Goal: Navigation & Orientation: Understand site structure

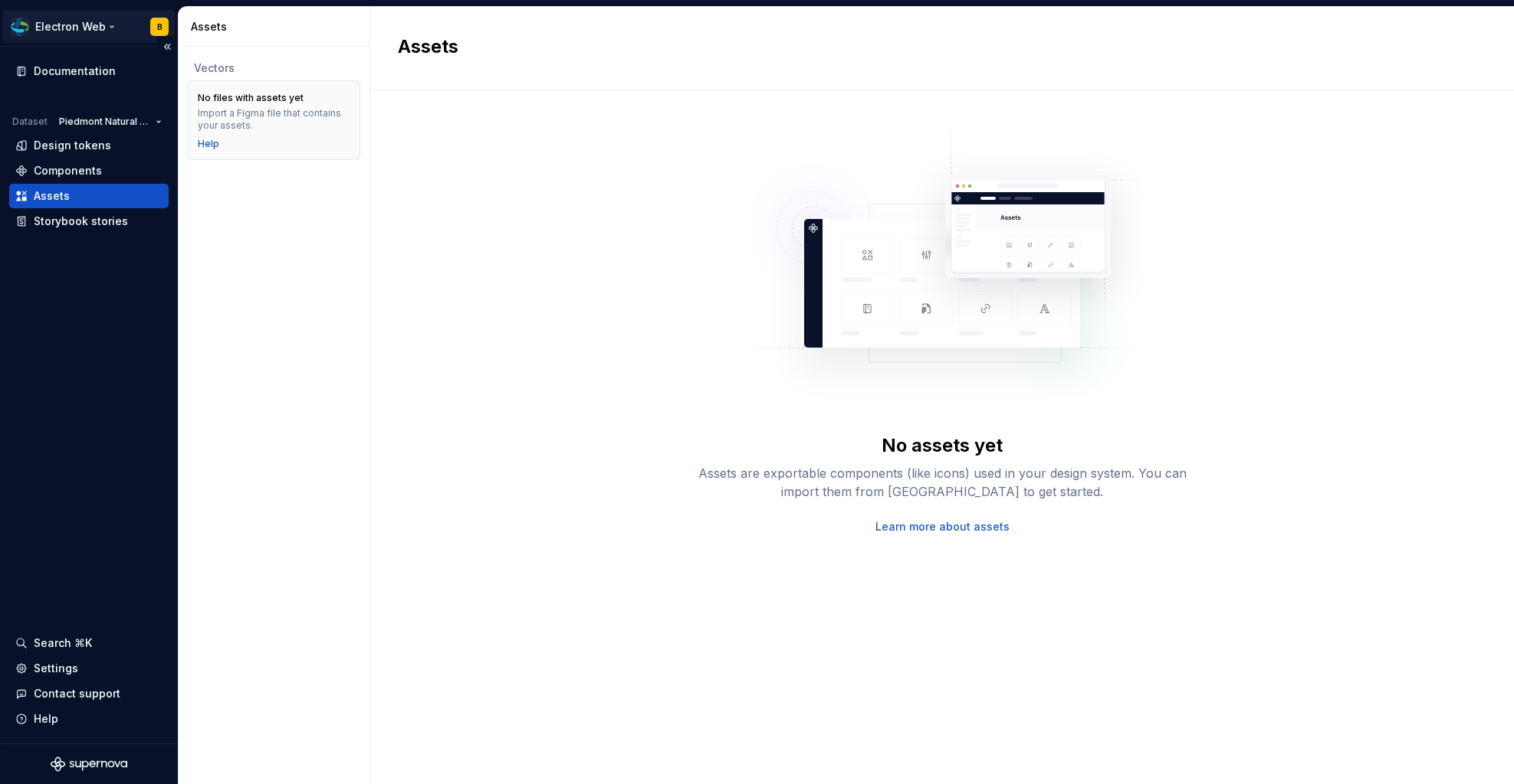
click at [58, 38] on html "Electron Web B Documentation Dataset Piedmont Natural Gas Design tokens Compone…" at bounding box center [757, 392] width 1514 height 784
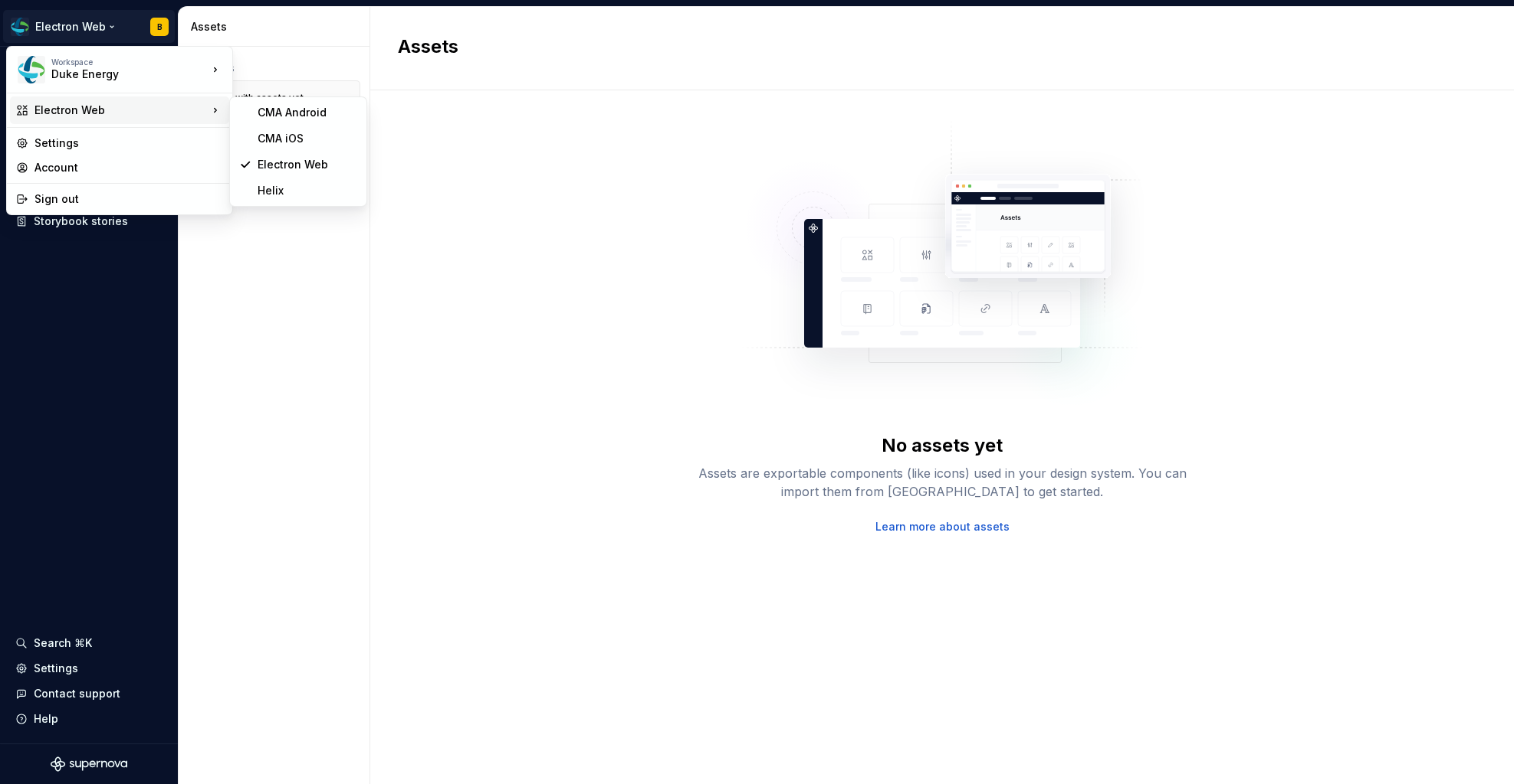
click at [348, 218] on html "Electron Web B Documentation Dataset Piedmont Natural Gas Design tokens Compone…" at bounding box center [757, 392] width 1514 height 784
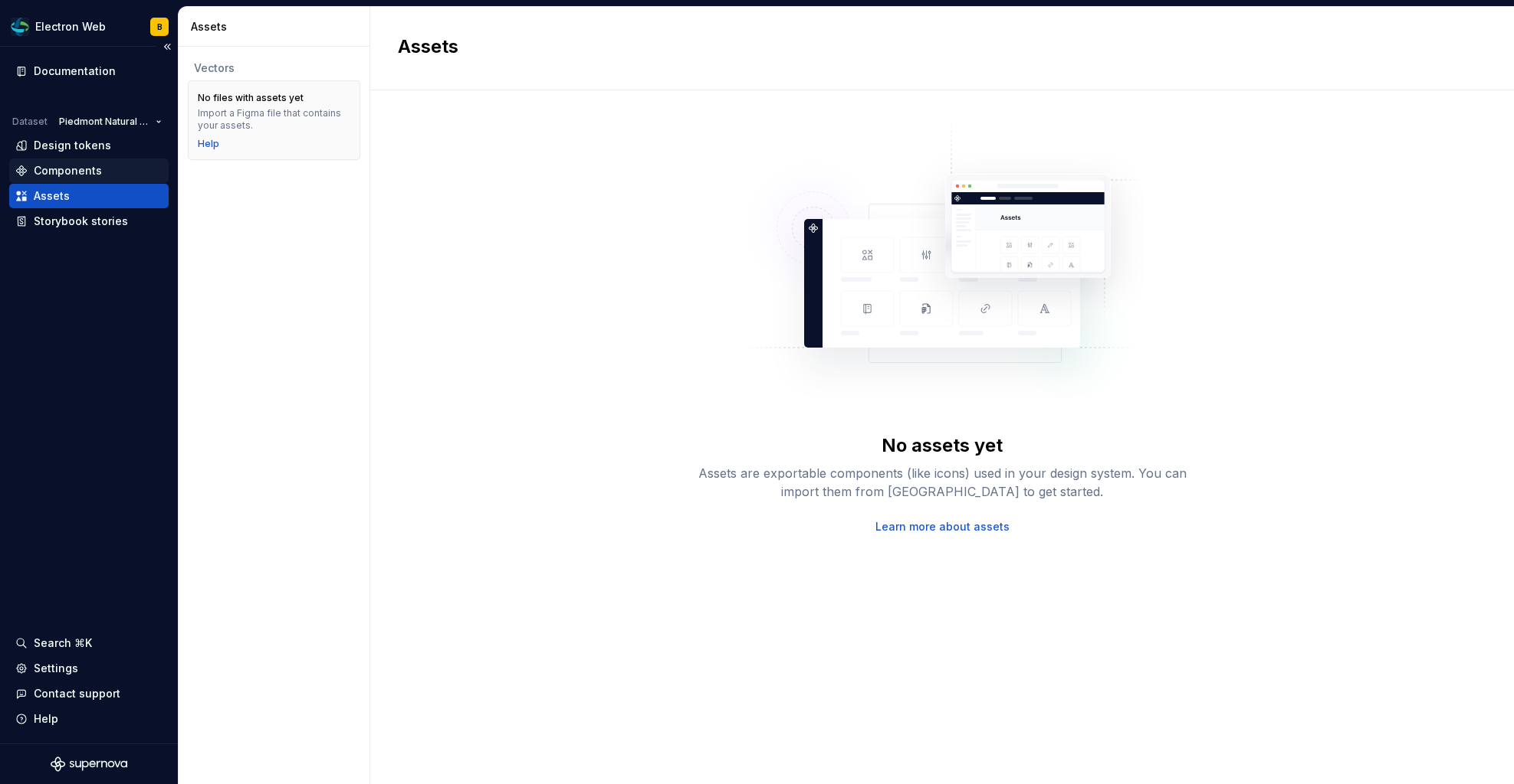
click at [75, 174] on div "Components" at bounding box center [67, 171] width 68 height 15
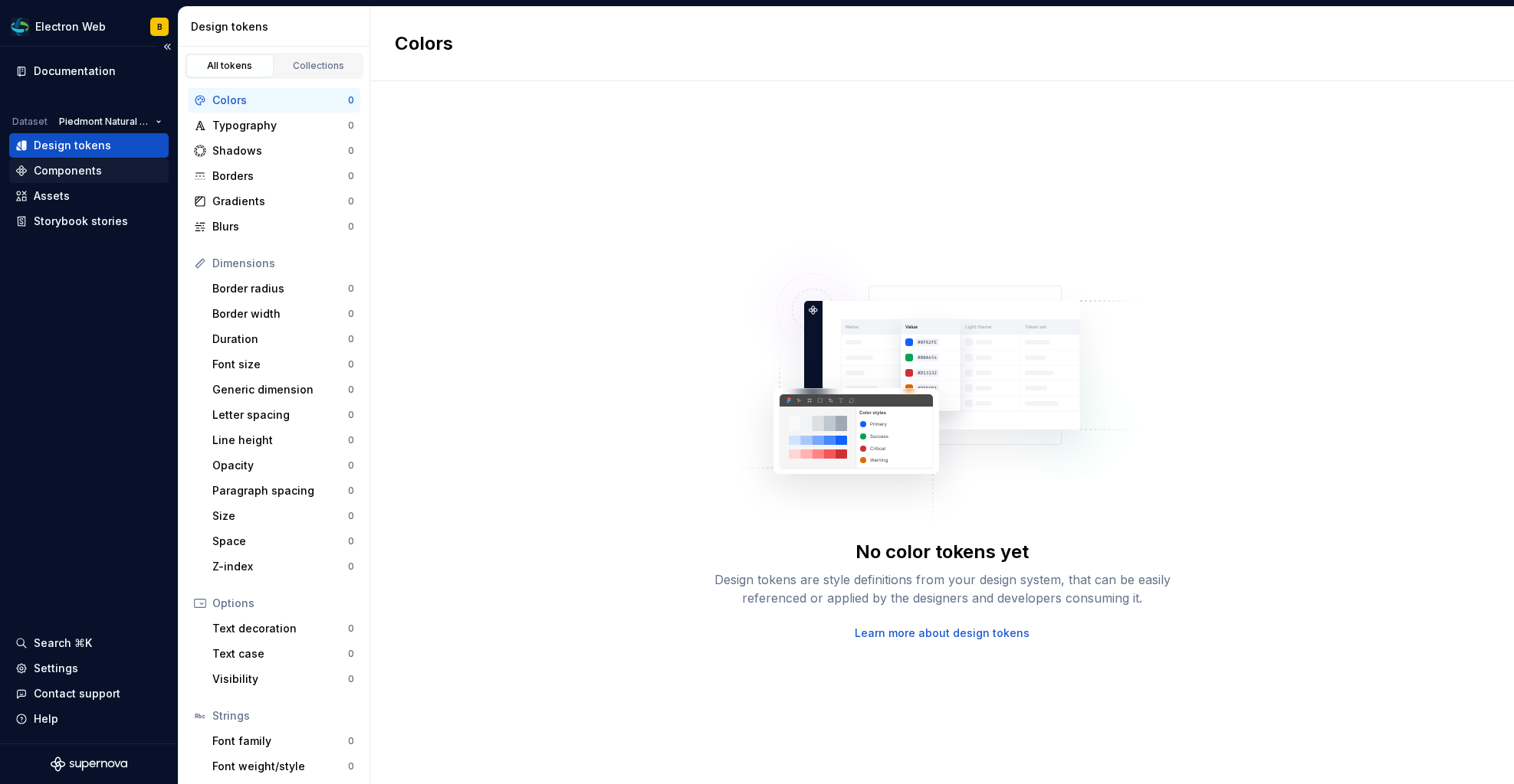
click at [91, 165] on div "Components" at bounding box center [67, 171] width 68 height 15
click at [75, 165] on div "Components" at bounding box center [67, 171] width 68 height 15
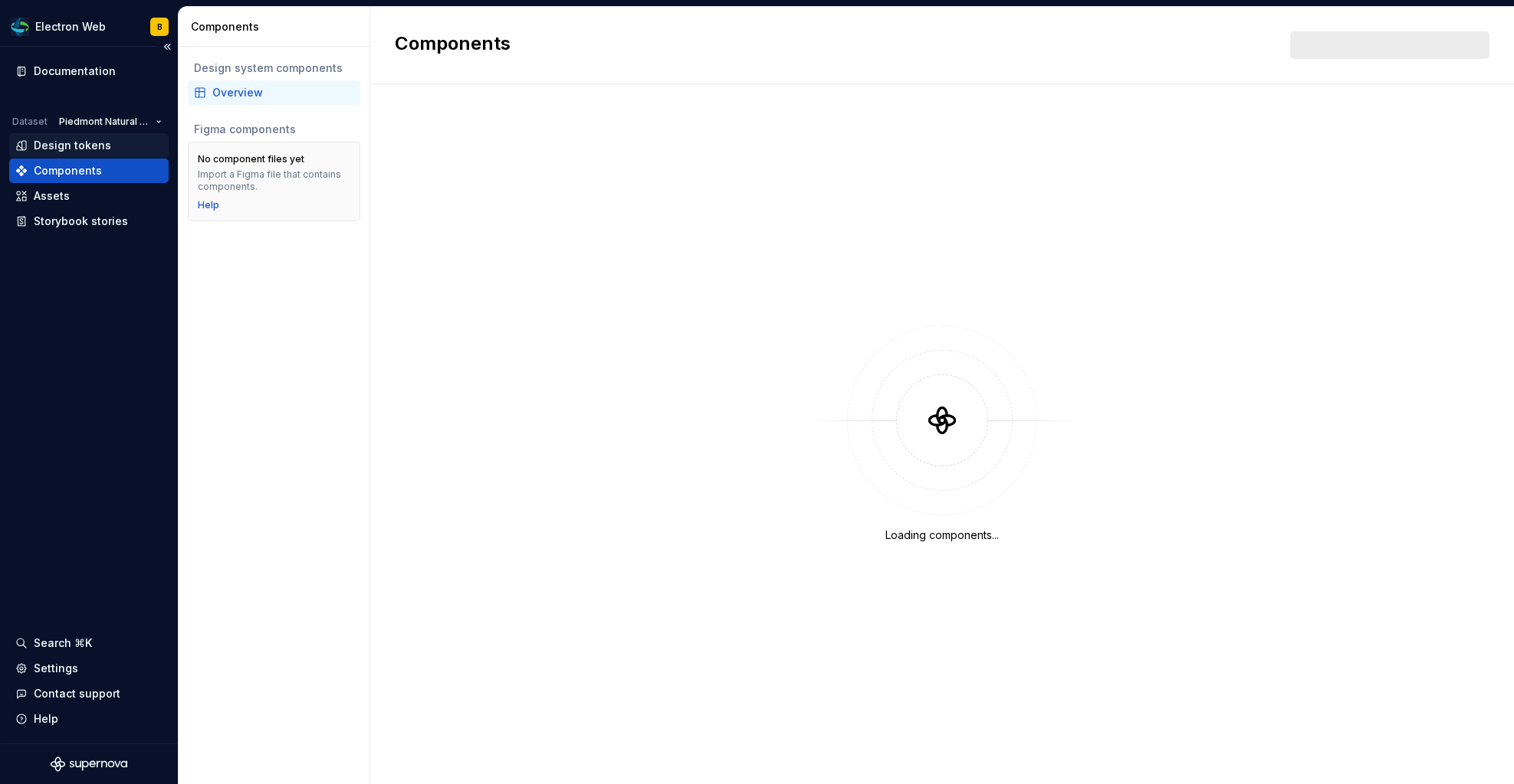
click at [50, 149] on div "Design tokens" at bounding box center [72, 146] width 77 height 15
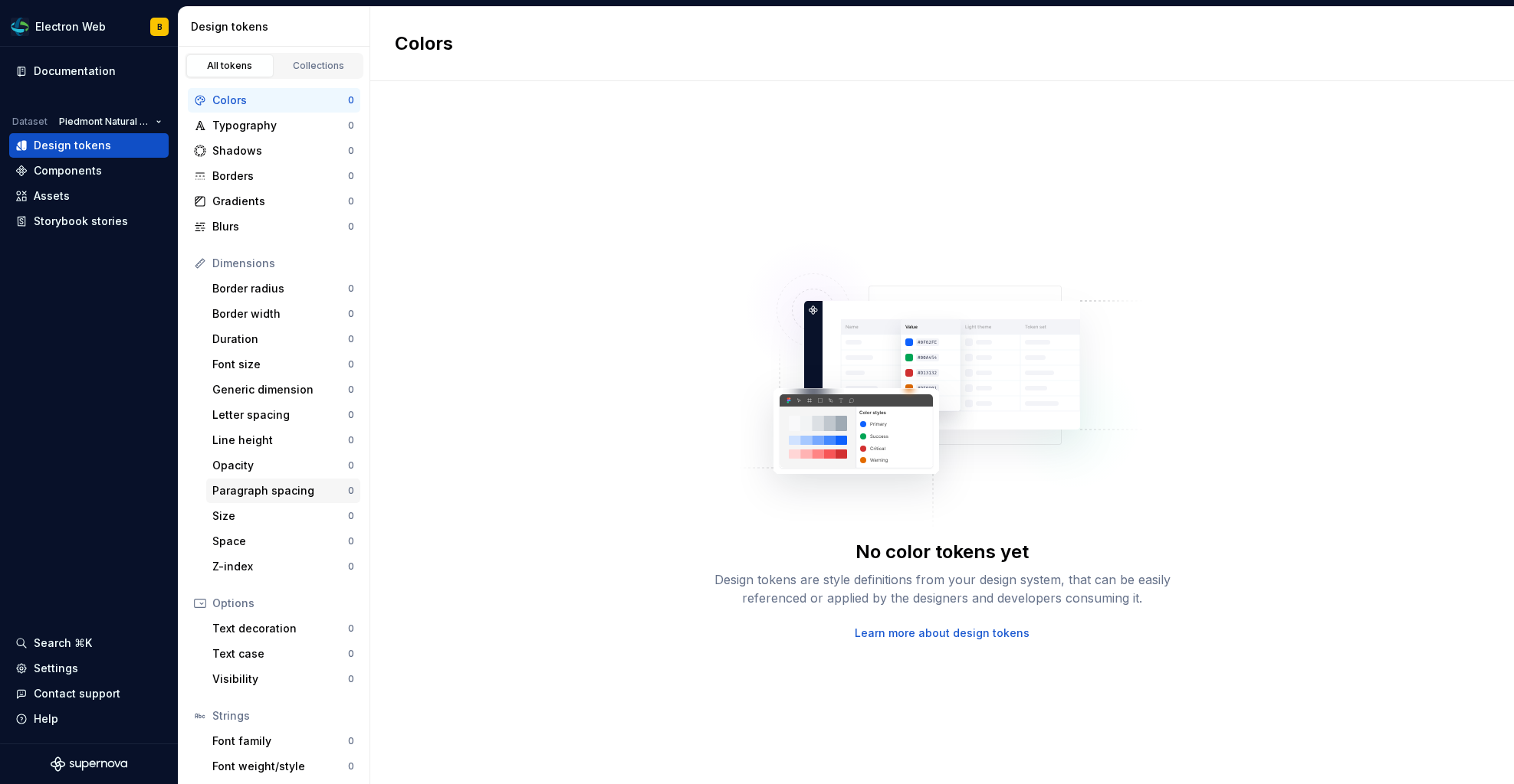
scroll to position [54, 0]
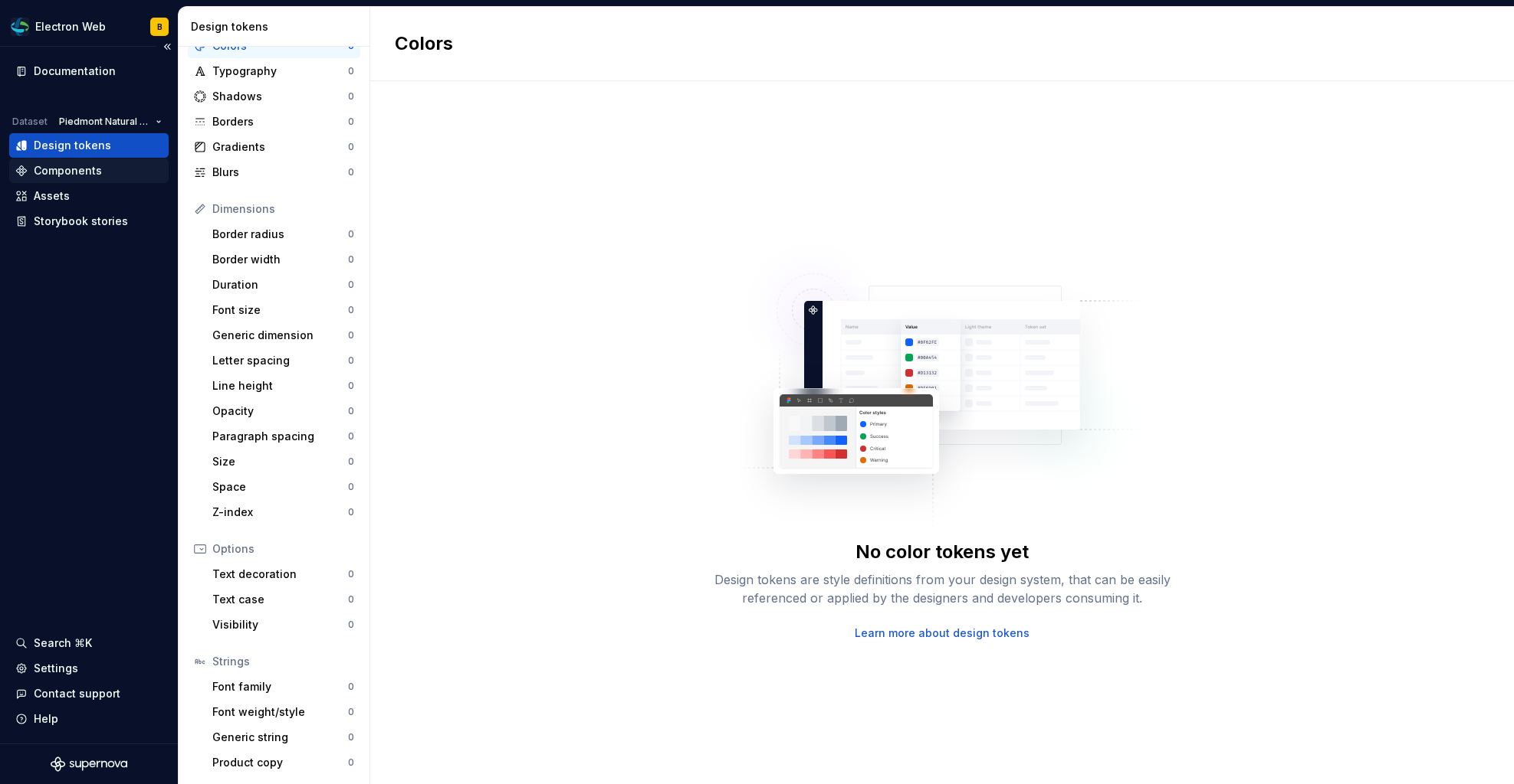
click at [60, 173] on div "Components" at bounding box center [67, 171] width 68 height 15
